Goal: Check status: Check status

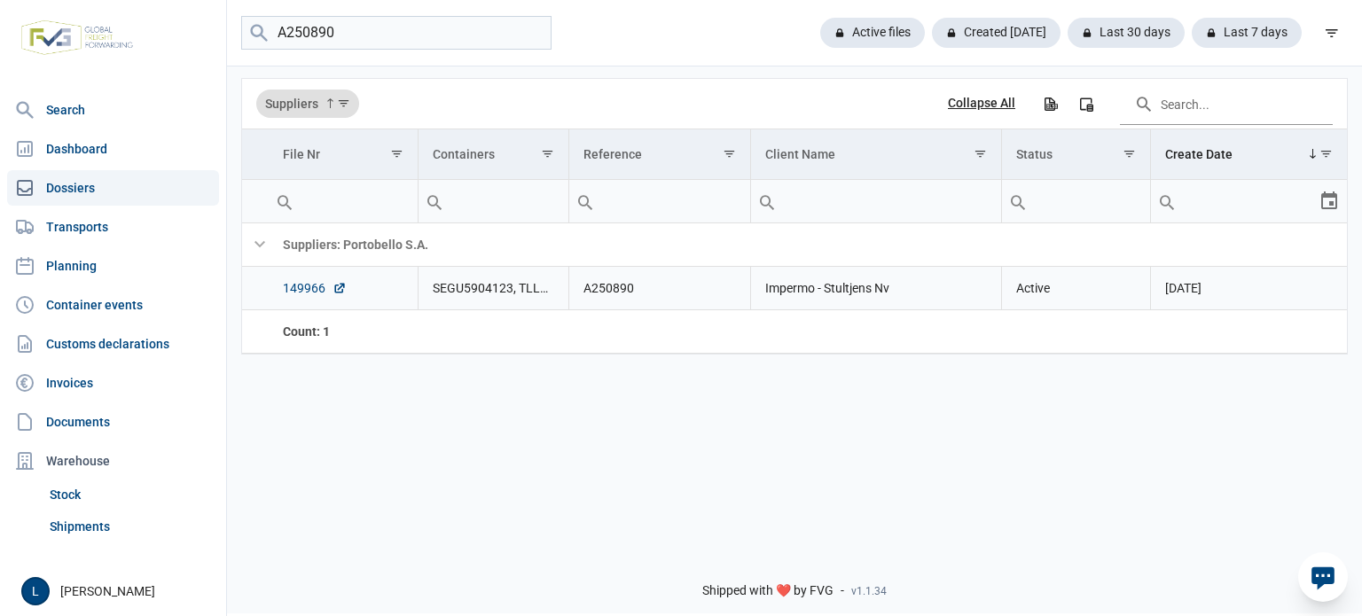
click at [304, 285] on link "149966" at bounding box center [315, 288] width 64 height 18
click at [359, 43] on input "A250890" at bounding box center [396, 33] width 310 height 35
paste input "13"
click at [319, 289] on link "149750" at bounding box center [315, 288] width 64 height 18
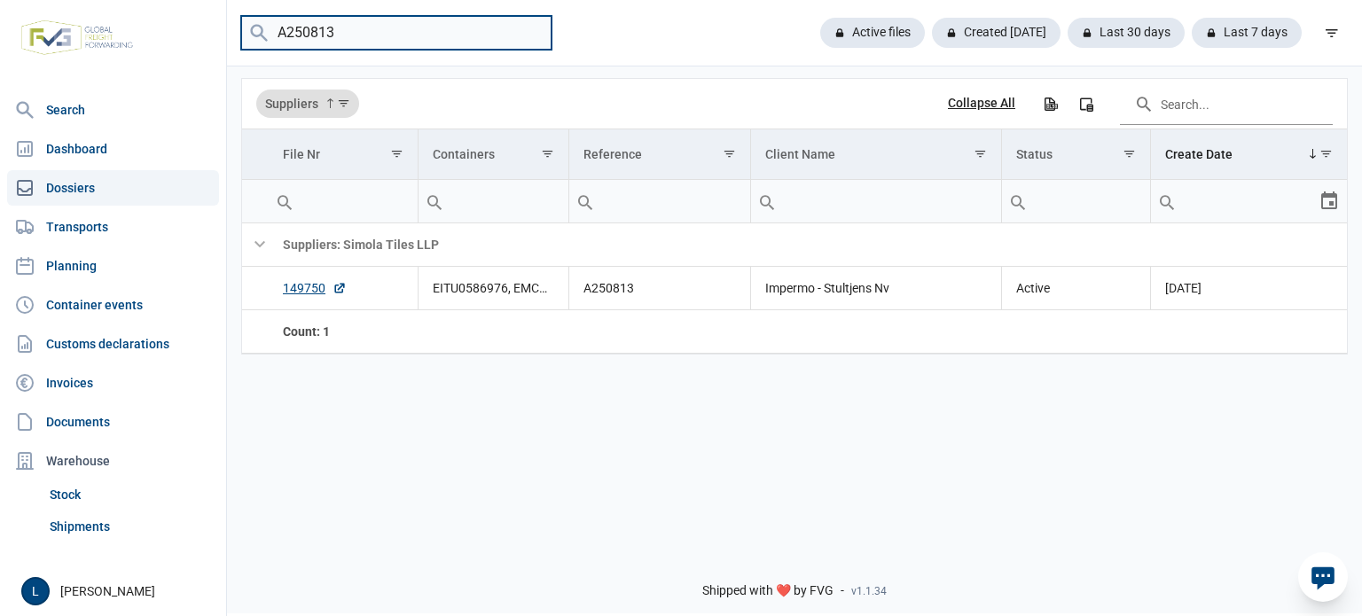
click at [324, 41] on input "A250813" at bounding box center [396, 33] width 310 height 35
click at [324, 42] on input "A250813" at bounding box center [396, 33] width 310 height 35
paste input "09"
type input "A250809"
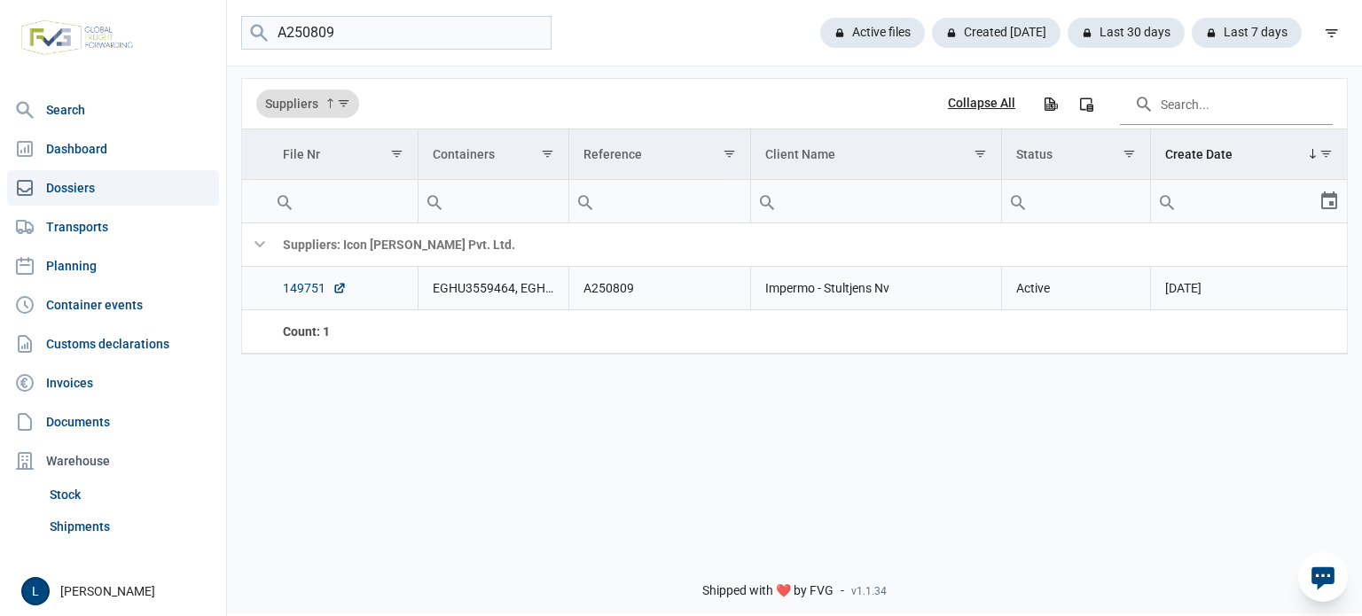
click at [308, 282] on link "149751" at bounding box center [315, 288] width 64 height 18
click at [305, 285] on link "149751" at bounding box center [315, 288] width 64 height 18
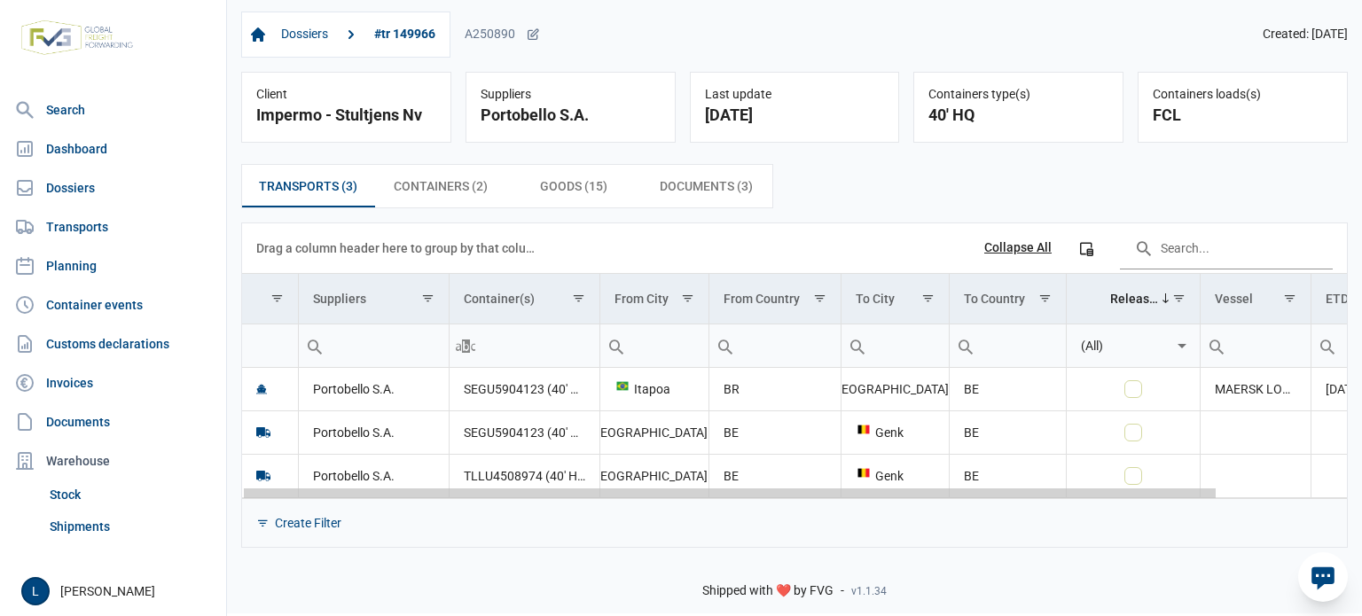
drag, startPoint x: 986, startPoint y: 496, endPoint x: 287, endPoint y: 442, distance: 700.6
click at [287, 442] on body "For evaluation purposes only. Redistribution prohibited. Please register an exi…" at bounding box center [681, 277] width 1362 height 616
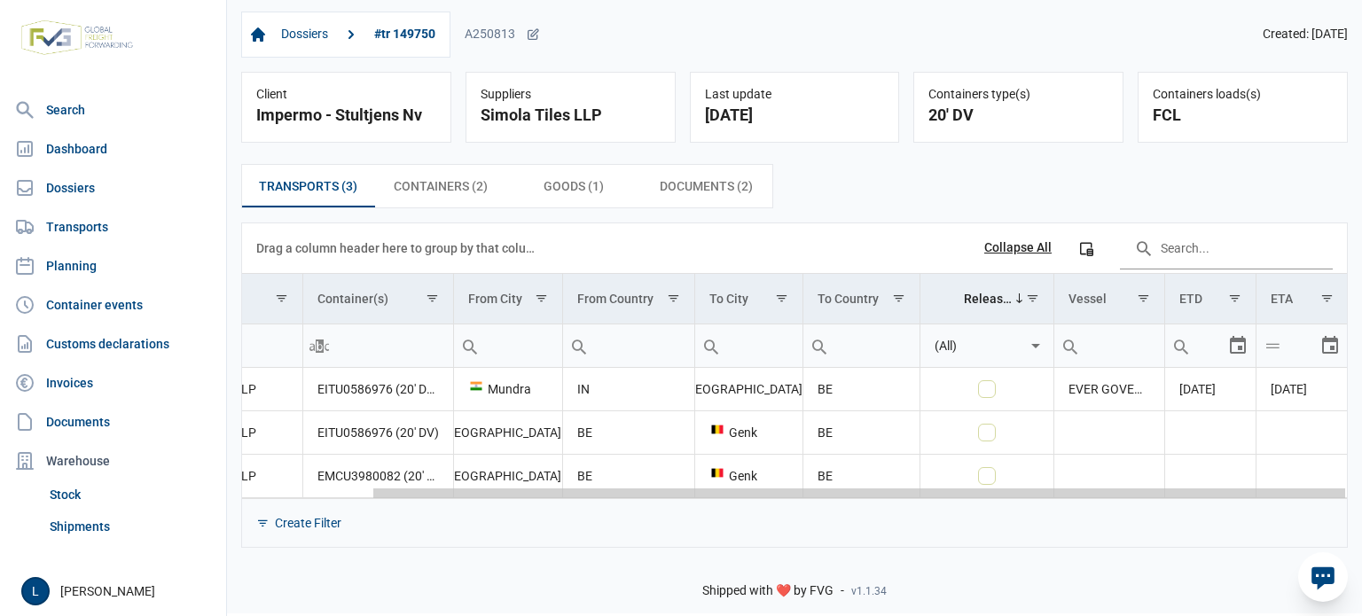
drag, startPoint x: 931, startPoint y: 496, endPoint x: 1321, endPoint y: 496, distance: 390.1
click at [1321, 496] on body "For evaluation purposes only. Redistribution prohibited. Please register an exi…" at bounding box center [681, 277] width 1362 height 616
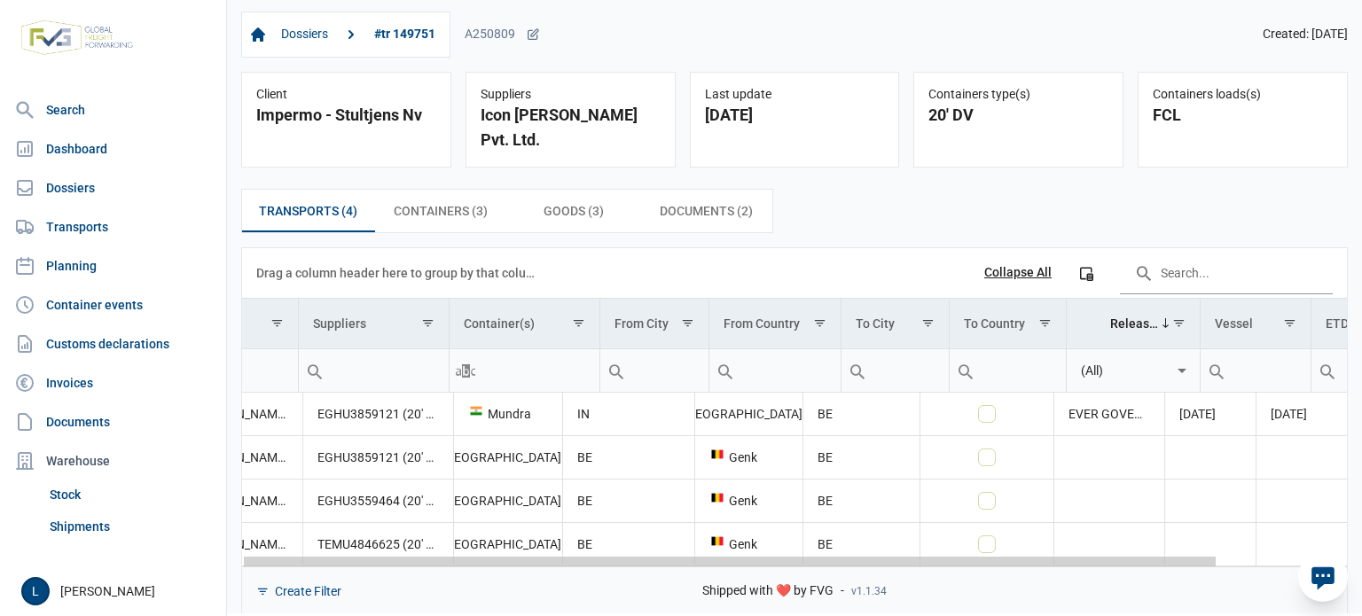
scroll to position [0, 146]
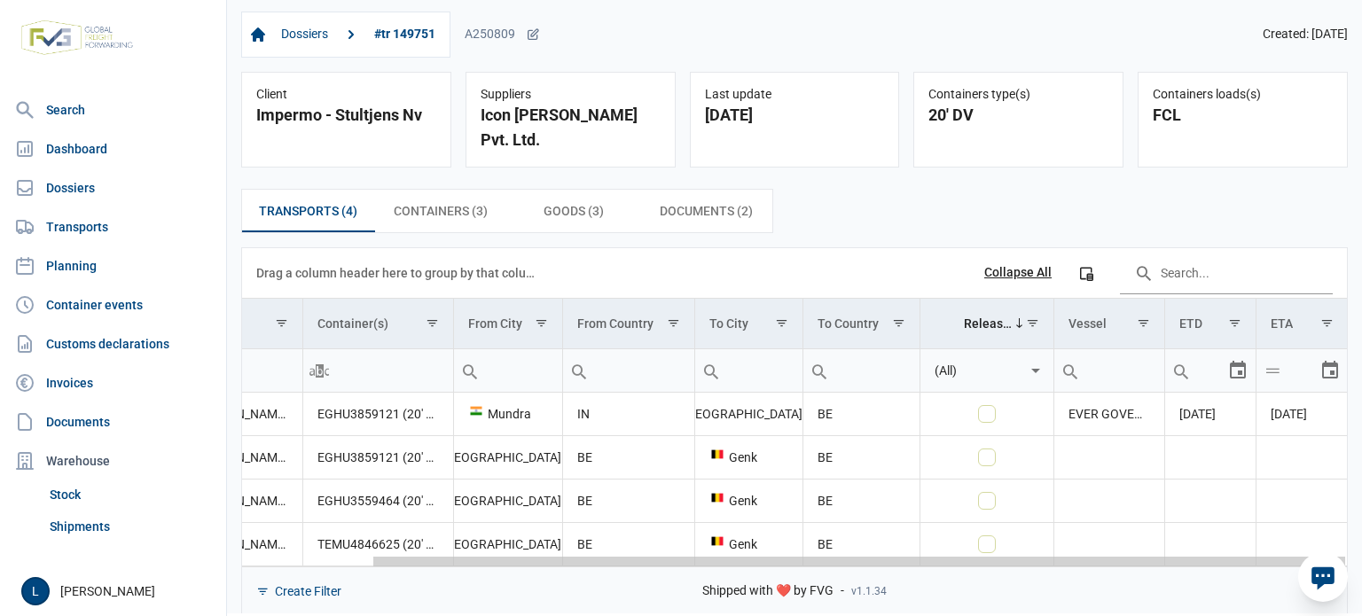
drag, startPoint x: 651, startPoint y: 535, endPoint x: 713, endPoint y: 535, distance: 62.1
click at [1207, 536] on body "For evaluation purposes only. Redistribution prohibited. Please register an exi…" at bounding box center [681, 277] width 1362 height 616
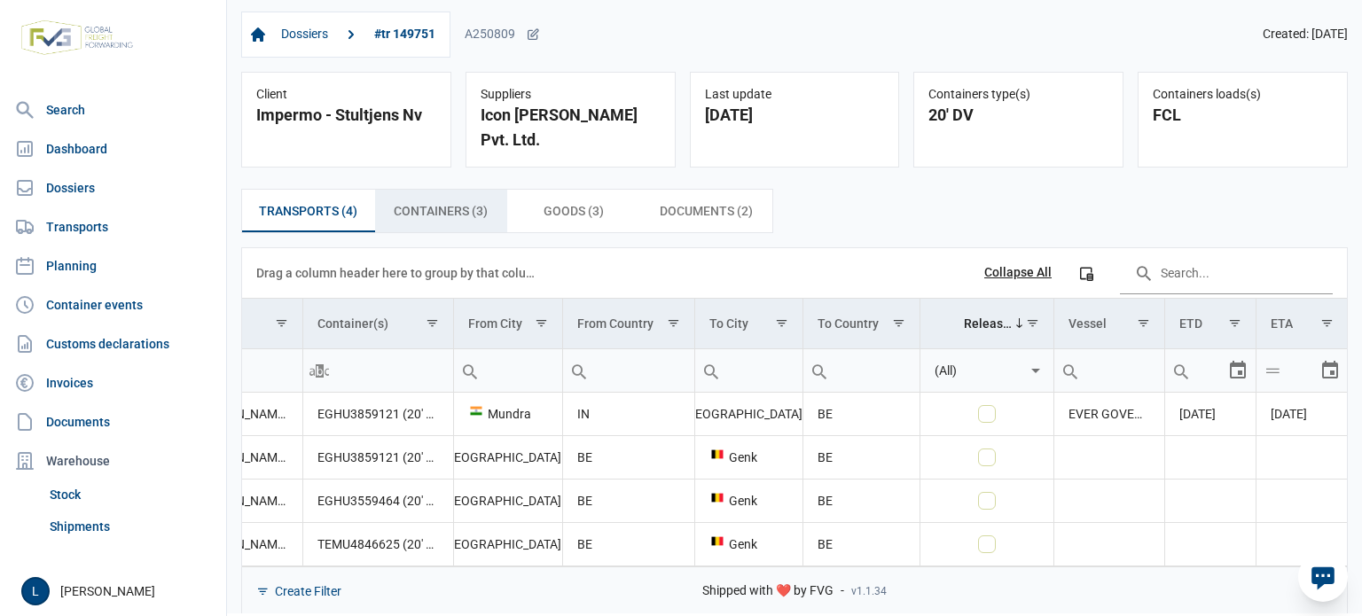
click at [416, 200] on span "Containers (3) Containers (3)" at bounding box center [441, 210] width 94 height 21
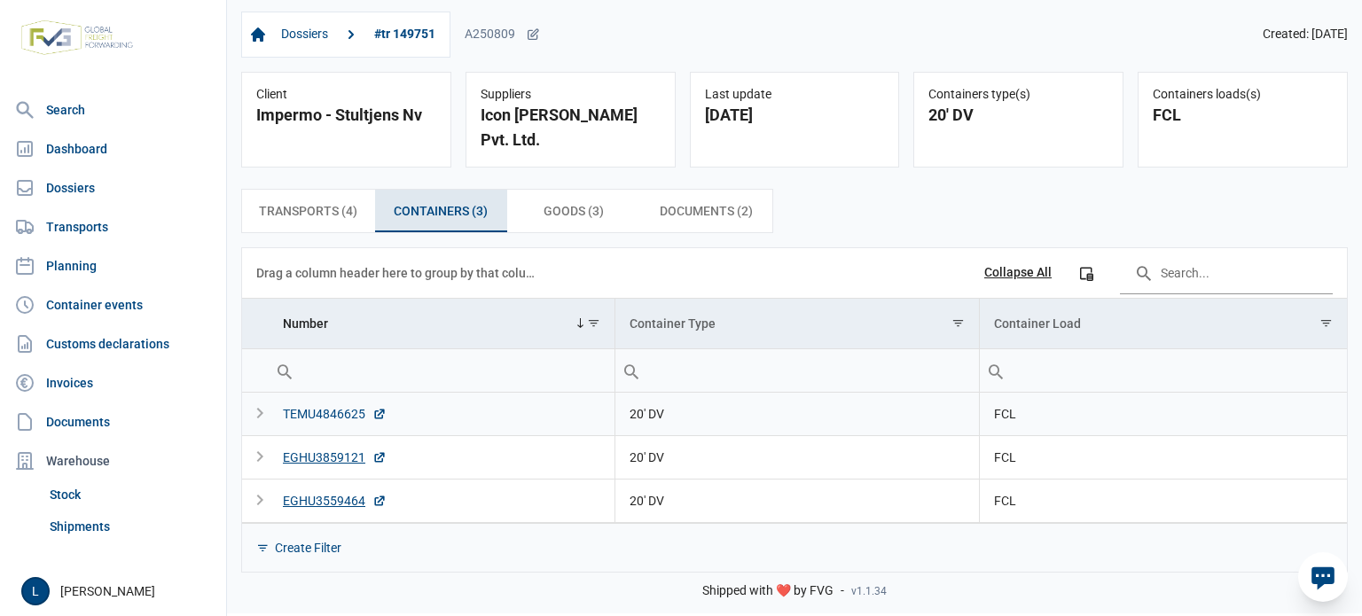
click at [319, 405] on div "TEMU4846625" at bounding box center [335, 414] width 104 height 18
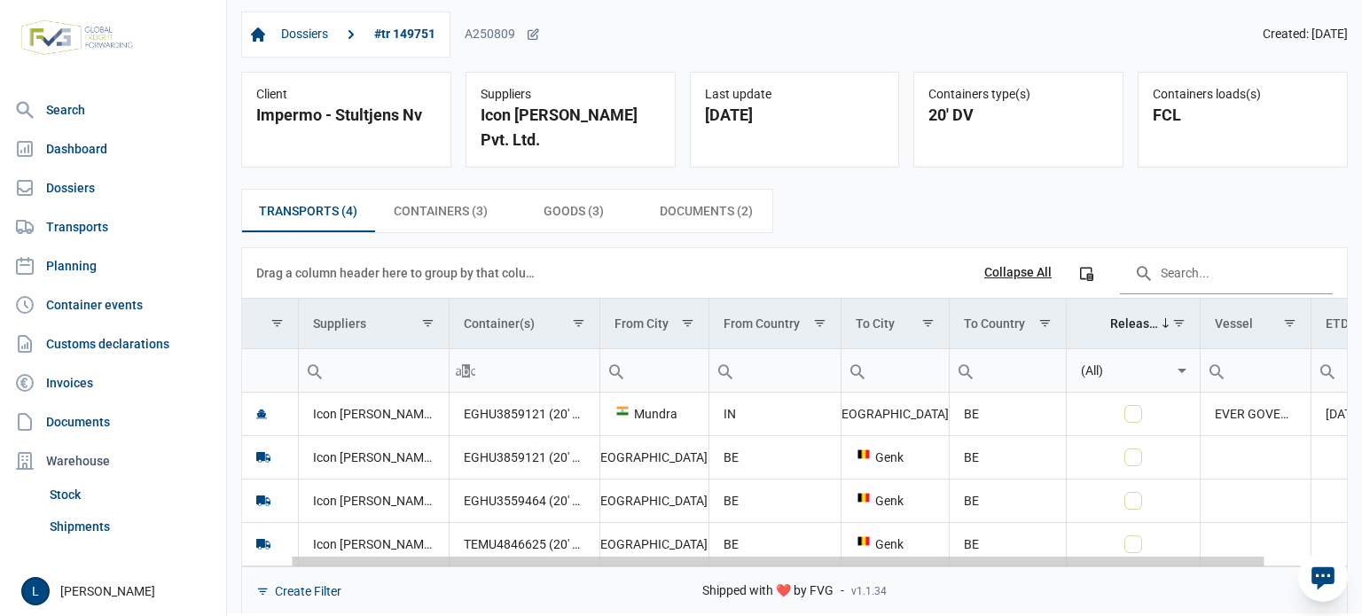
scroll to position [0, 146]
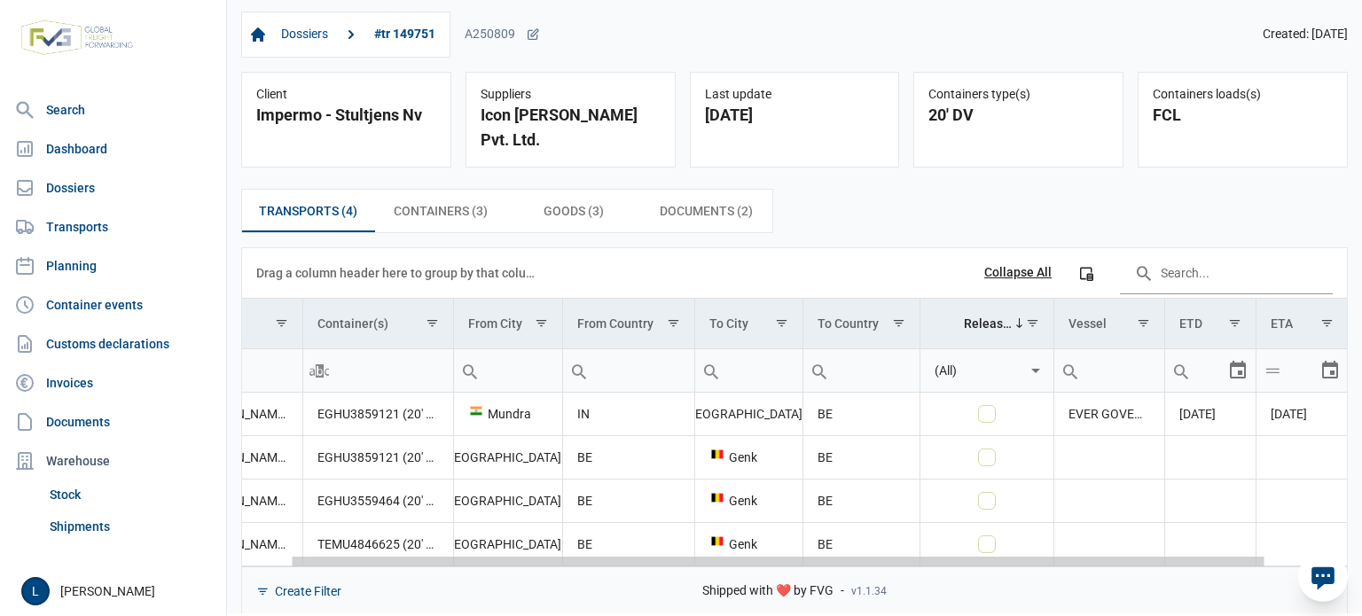
drag, startPoint x: 723, startPoint y: 538, endPoint x: 1294, endPoint y: 536, distance: 570.9
click at [1294, 536] on body "For evaluation purposes only. Redistribution prohibited. Please register an exi…" at bounding box center [681, 277] width 1362 height 616
click at [326, 555] on div "Data grid with 4 rows and 11 columns" at bounding box center [794, 561] width 1105 height 12
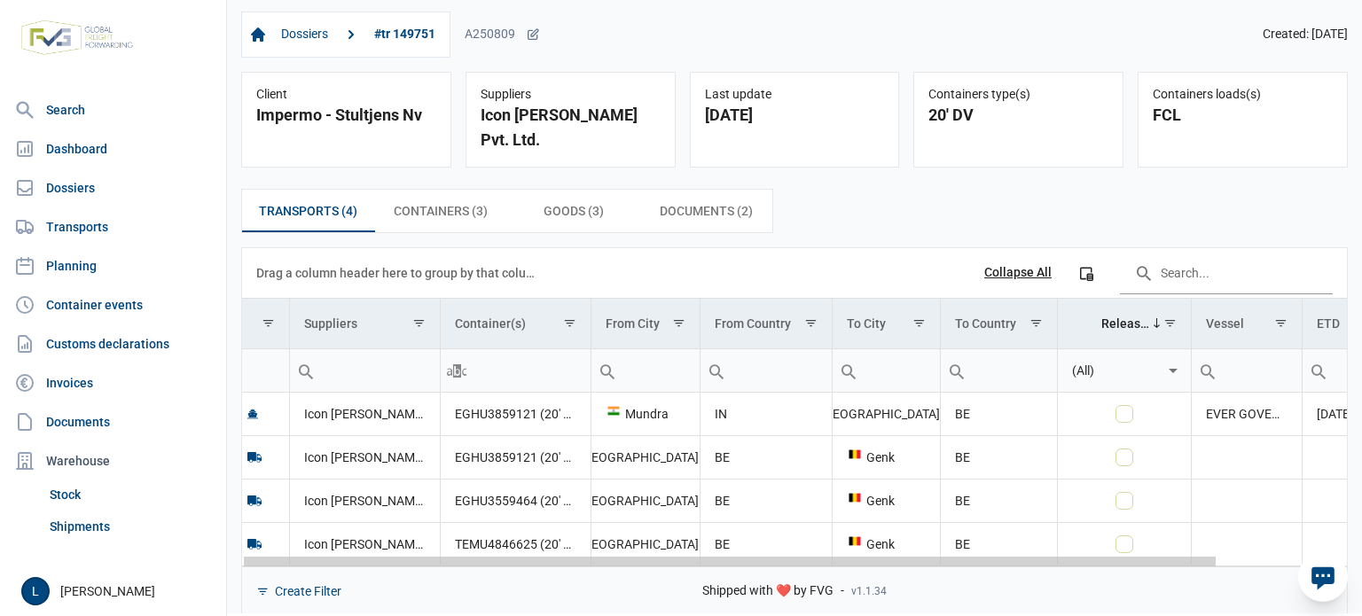
scroll to position [0, 0]
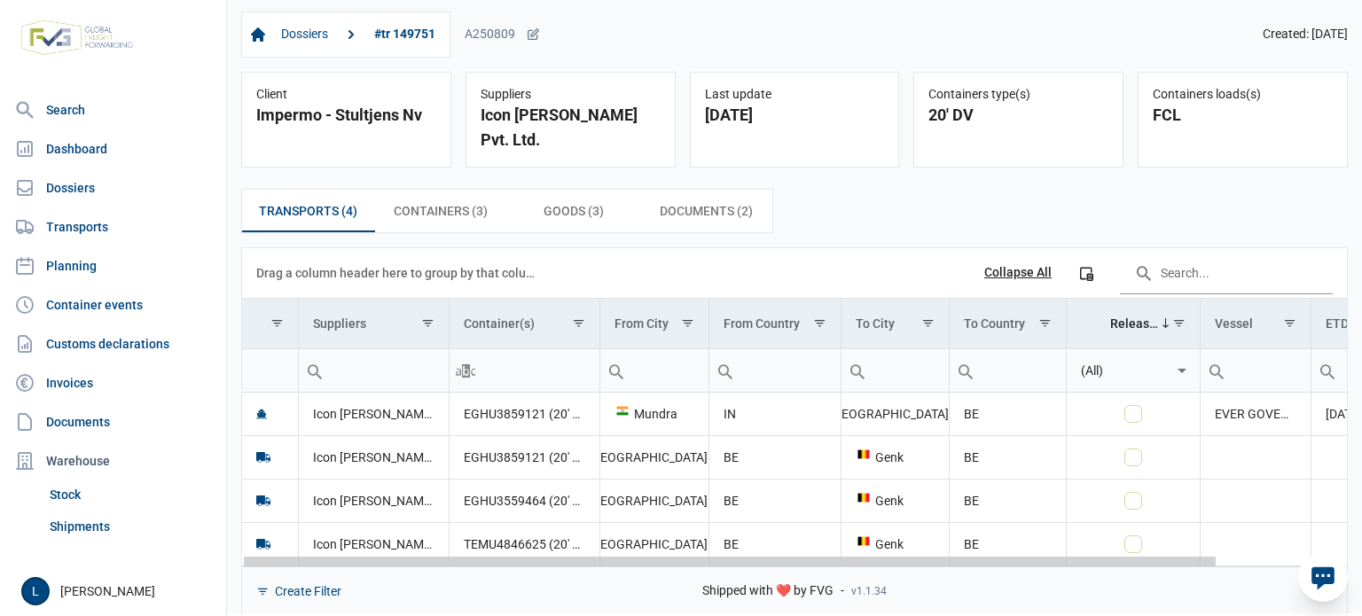
drag, startPoint x: 326, startPoint y: 535, endPoint x: 259, endPoint y: 531, distance: 67.5
click at [259, 531] on body "For evaluation purposes only. Redistribution prohibited. Please register an exi…" at bounding box center [681, 277] width 1362 height 616
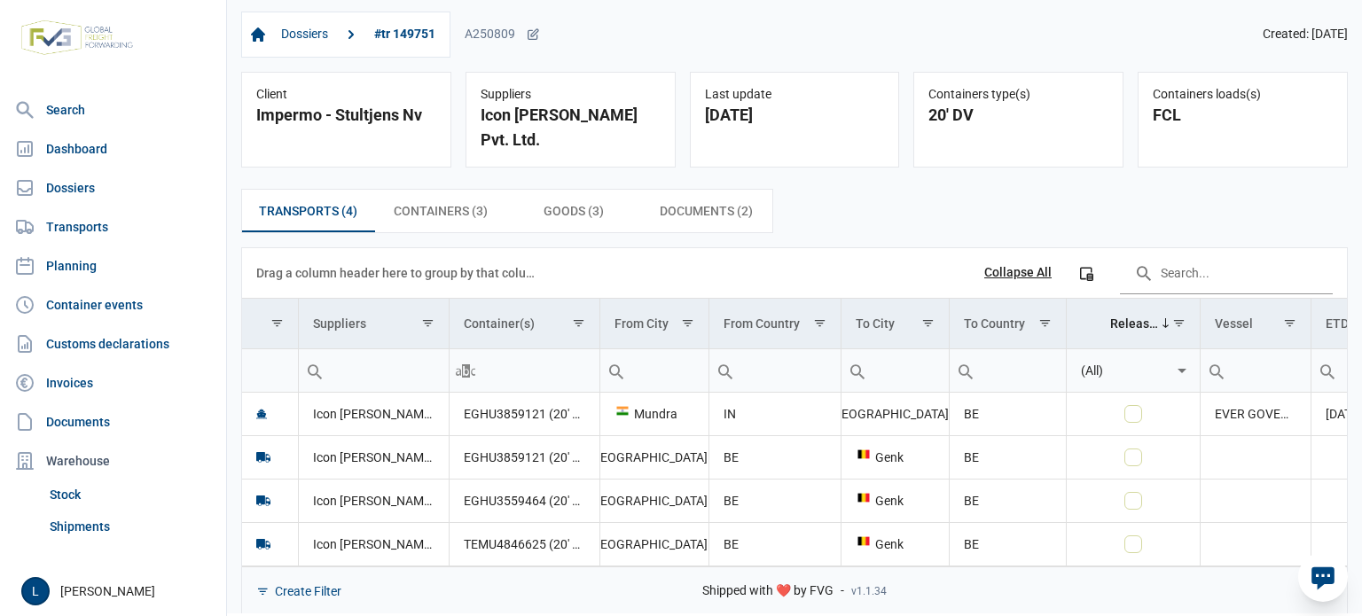
click at [789, 219] on div "Transports (4) Transports (4) Containers (3) Containers (3) Goods (3) Goods (3)…" at bounding box center [794, 403] width 1135 height 456
